Goal: Navigation & Orientation: Understand site structure

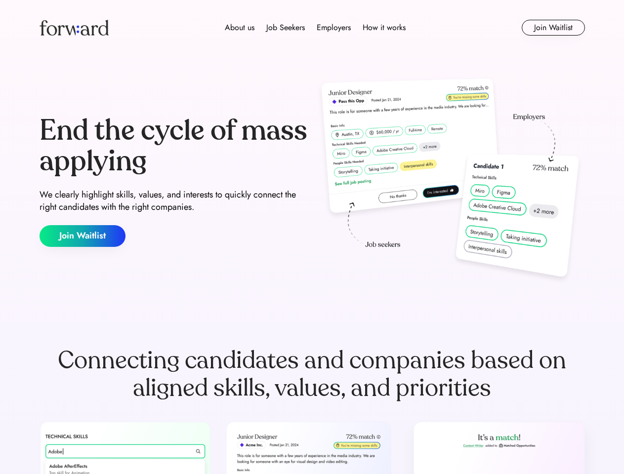
click at [312, 237] on div "End the cycle of mass applying We clearly highlight skills, values, and interes…" at bounding box center [311, 181] width 545 height 212
click at [312, 28] on div "About us Job Seekers Employers How it works" at bounding box center [314, 28] width 389 height 12
click at [74, 28] on img at bounding box center [73, 28] width 69 height 16
click at [315, 28] on div "About us Job Seekers Employers How it works" at bounding box center [314, 28] width 389 height 12
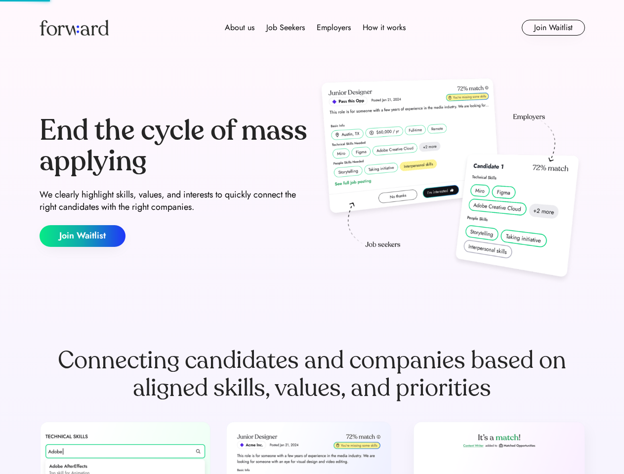
click at [239, 28] on div "About us" at bounding box center [240, 28] width 30 height 12
click at [285, 28] on div "Job Seekers" at bounding box center [285, 28] width 39 height 12
click at [333, 28] on div "Employers" at bounding box center [333, 28] width 34 height 12
click at [383, 28] on div "How it works" at bounding box center [383, 28] width 43 height 12
click at [552, 28] on button "Join Waitlist" at bounding box center [552, 28] width 63 height 16
